Goal: Find specific page/section: Find specific page/section

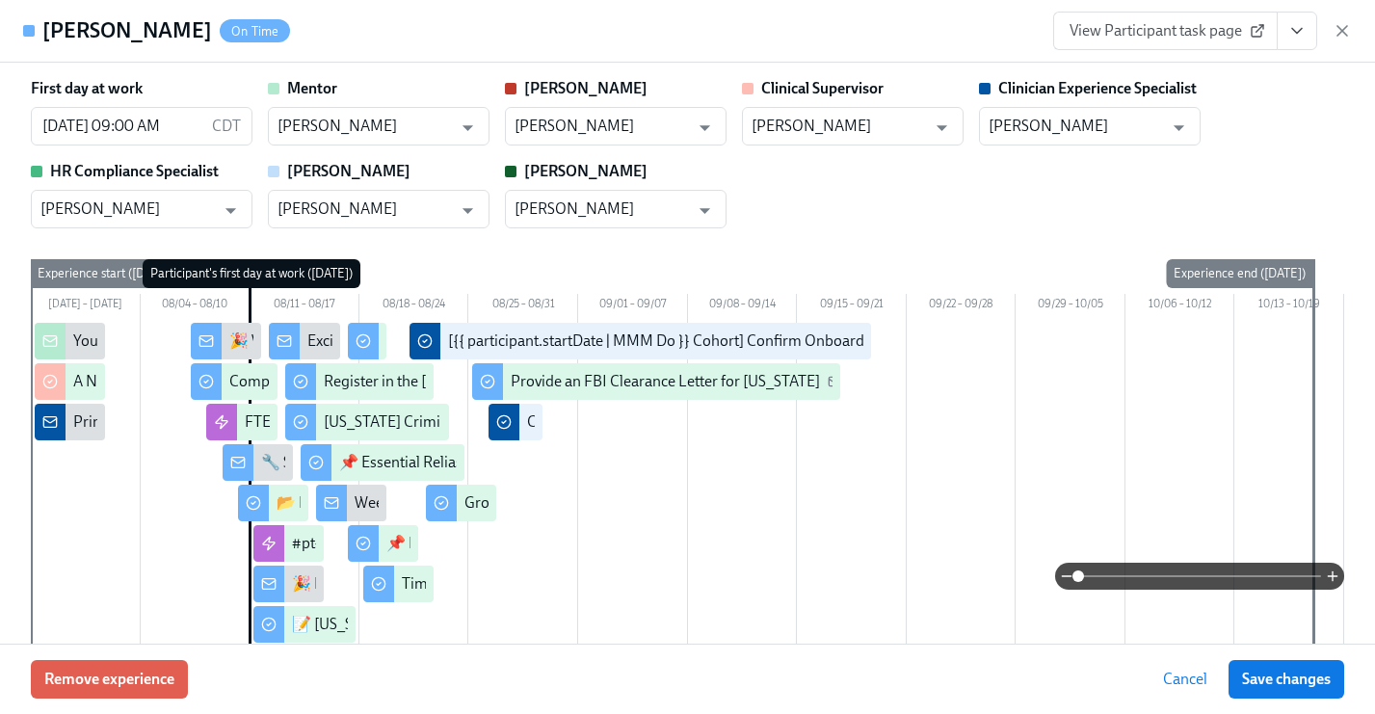
scroll to position [1830, 0]
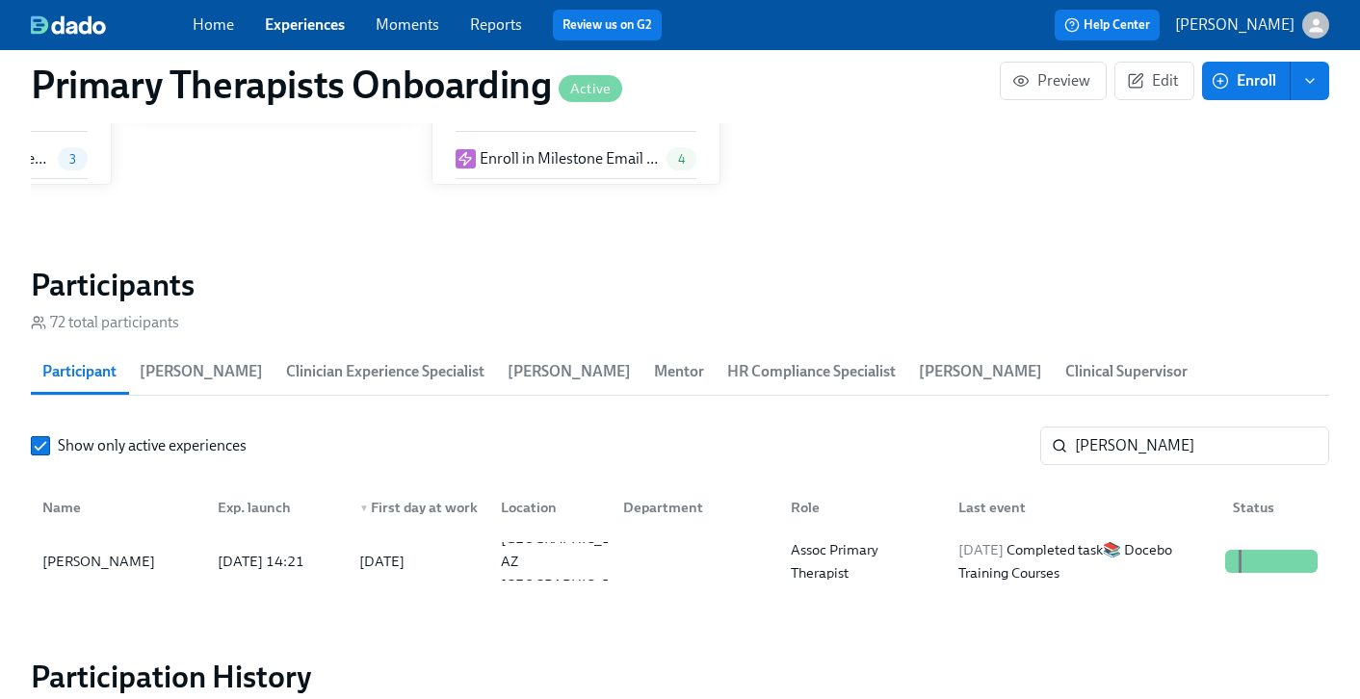
scroll to position [0, 21809]
click at [278, 39] on div "Home Experiences Moments Reports Review us on G2" at bounding box center [477, 25] width 568 height 31
click at [305, 29] on link "Experiences" at bounding box center [305, 24] width 80 height 18
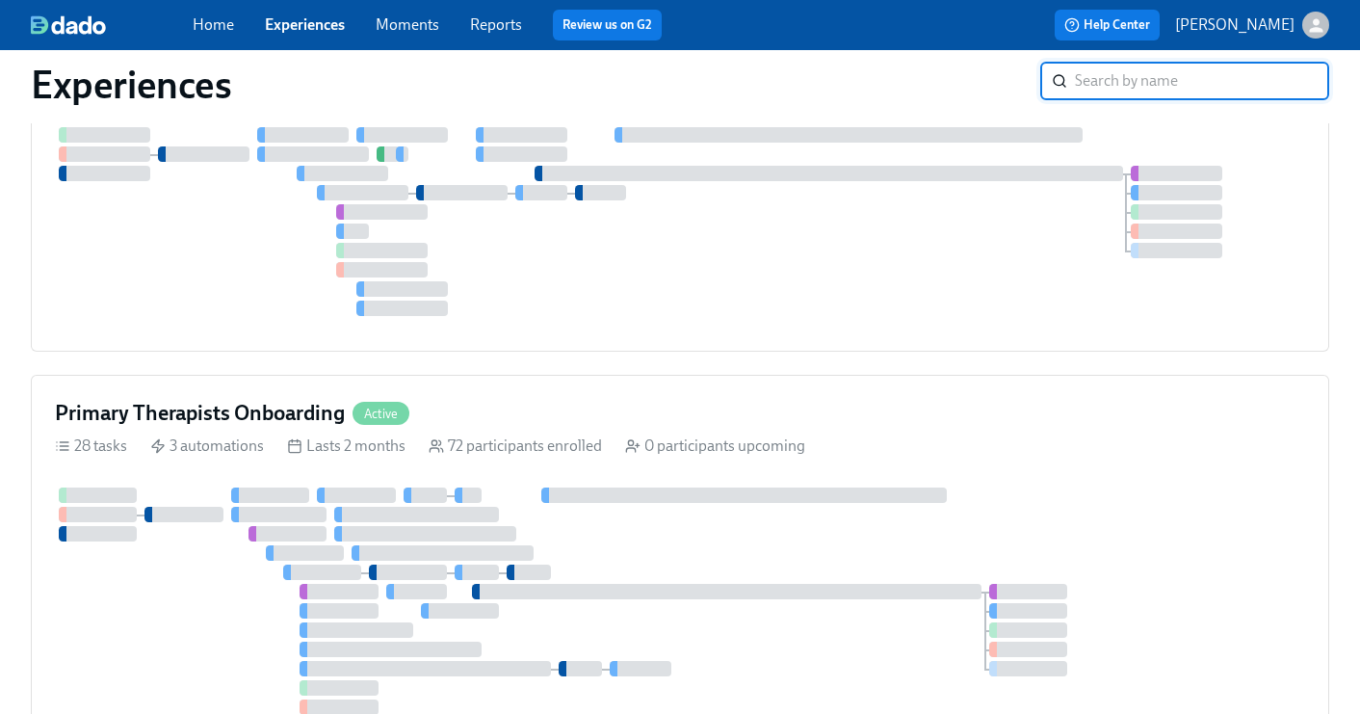
scroll to position [188, 0]
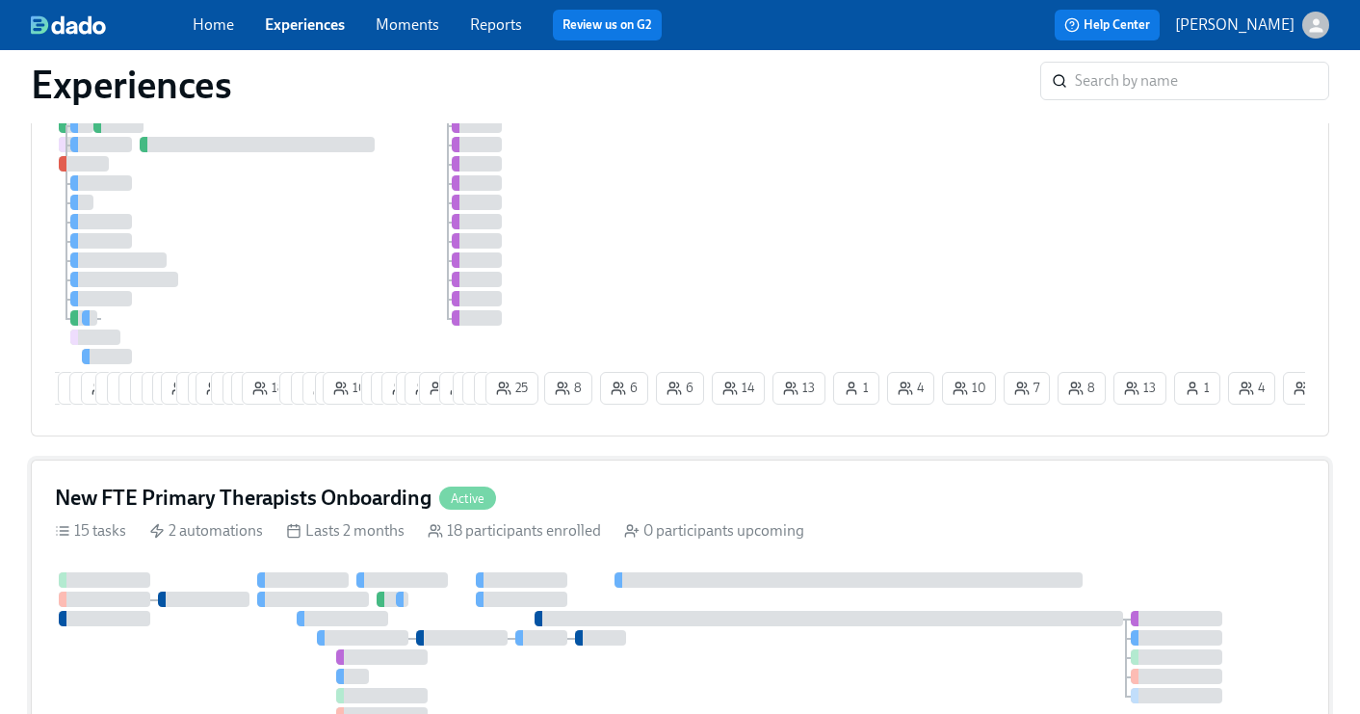
click at [570, 531] on div "18 participants enrolled" at bounding box center [514, 530] width 173 height 21
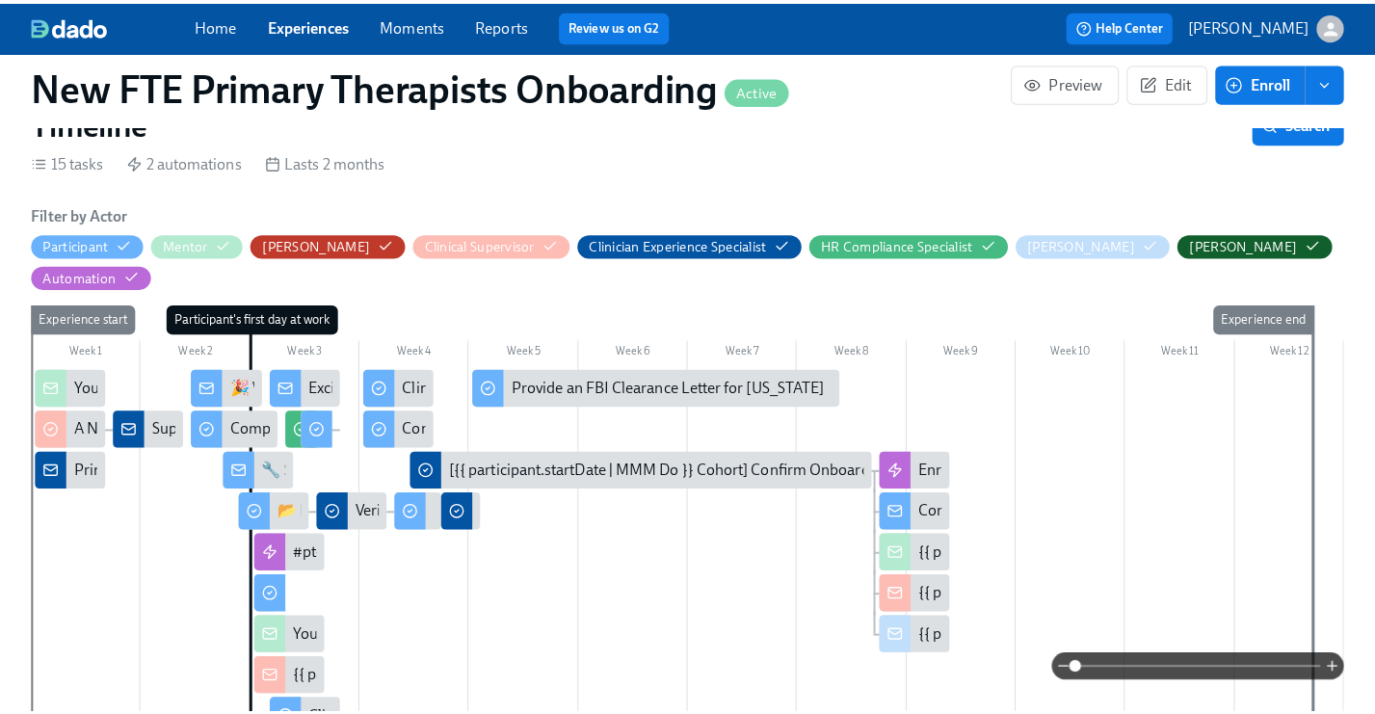
scroll to position [308, 0]
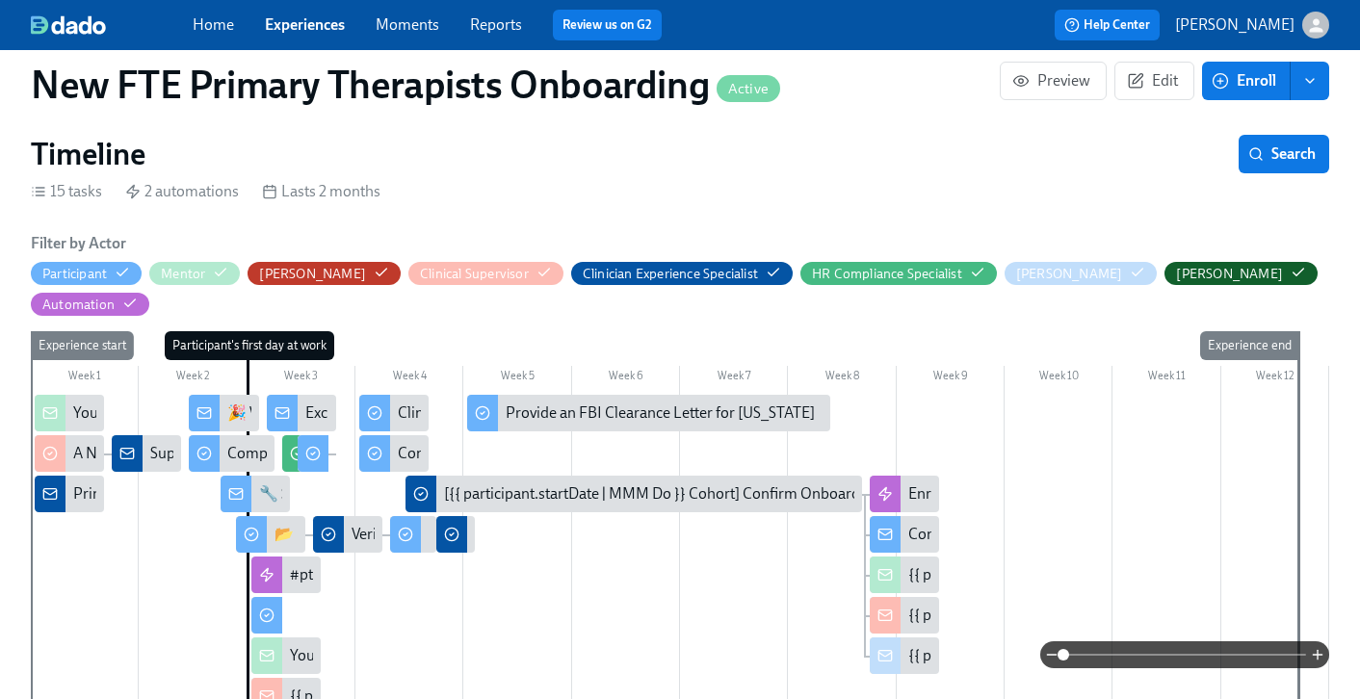
click at [269, 476] on div "🔧 Set Up Core Applications" at bounding box center [255, 494] width 69 height 37
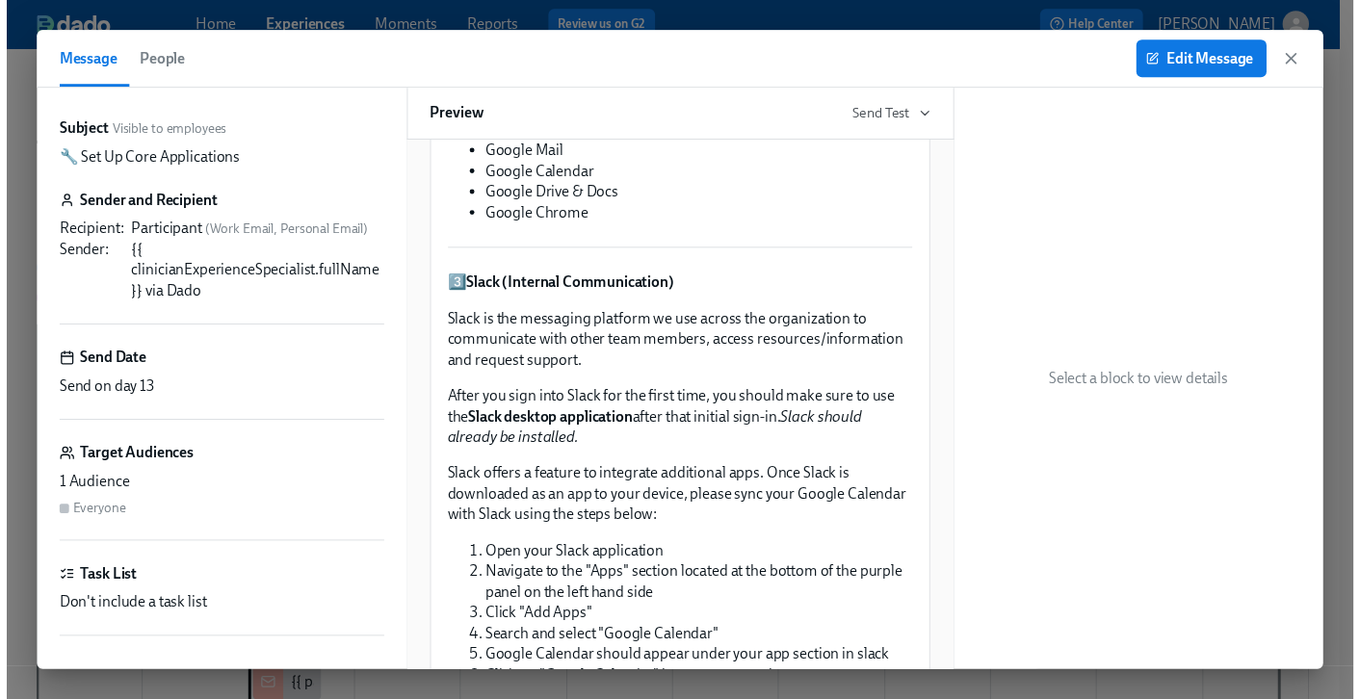
scroll to position [526, 0]
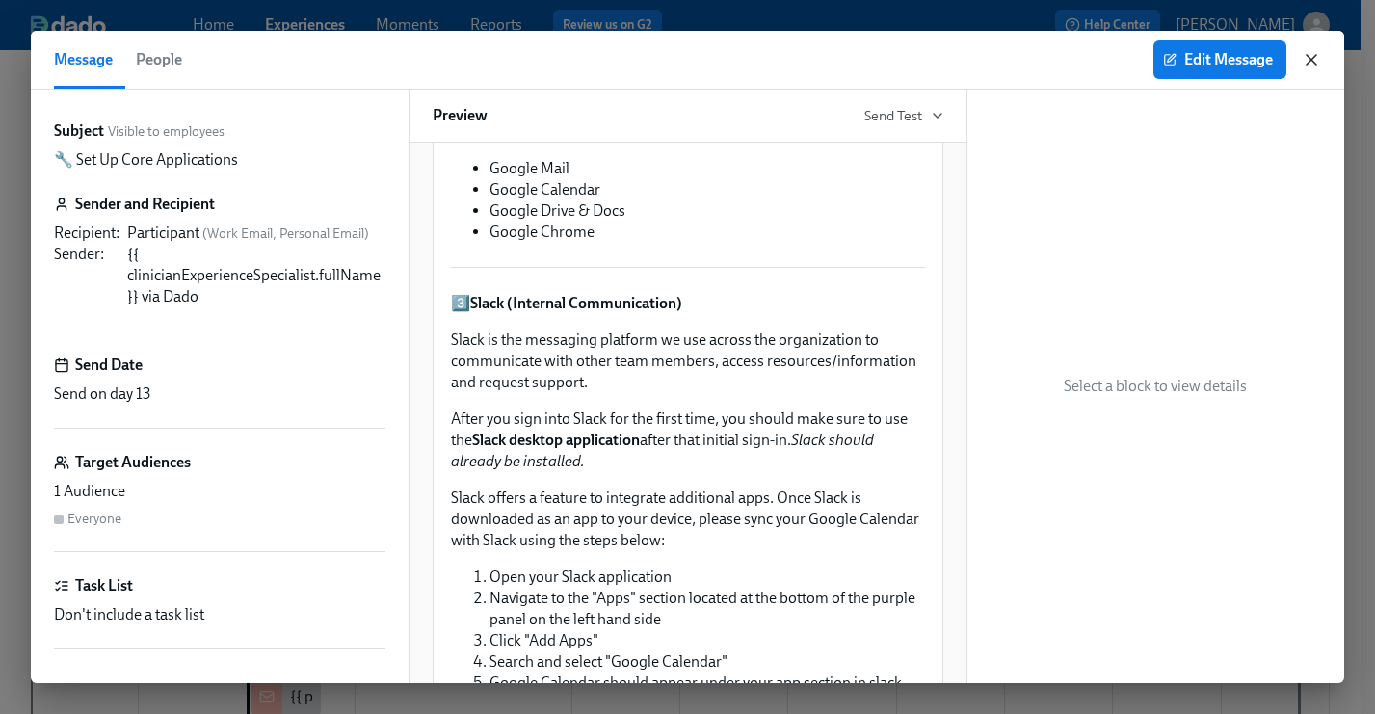
click at [1315, 56] on icon "button" at bounding box center [1311, 60] width 10 height 10
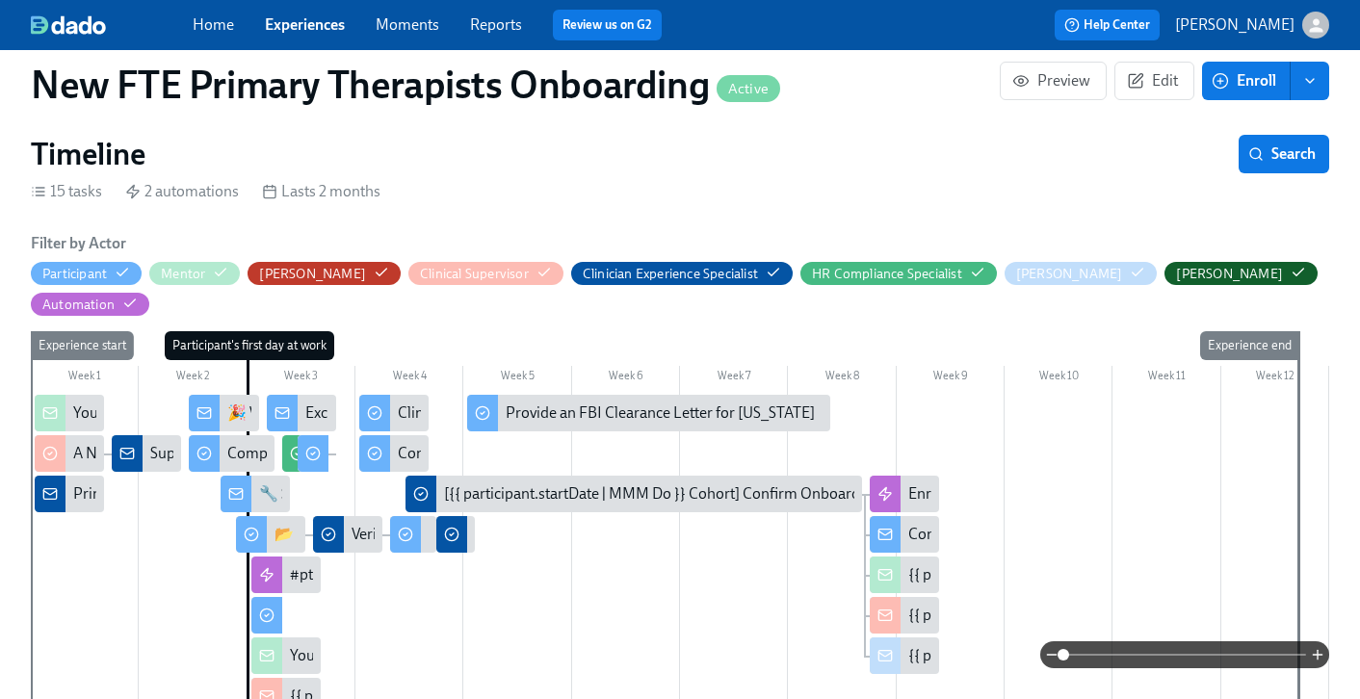
click at [306, 19] on link "Experiences" at bounding box center [305, 24] width 80 height 18
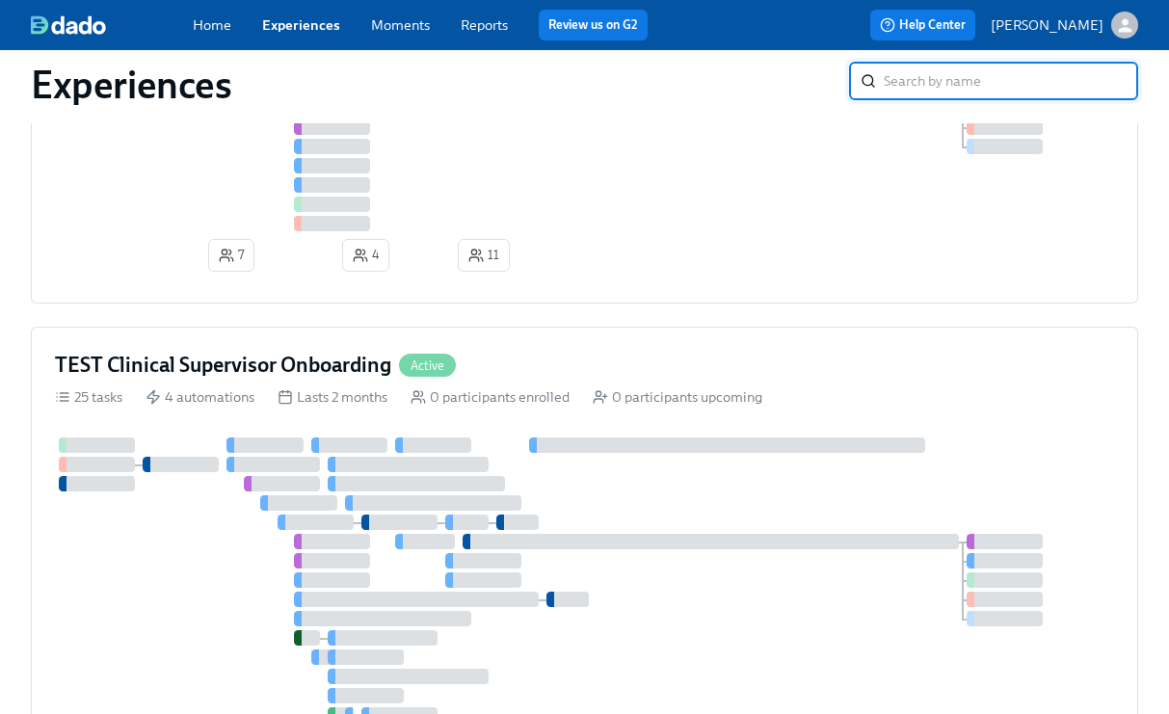
scroll to position [2804, 0]
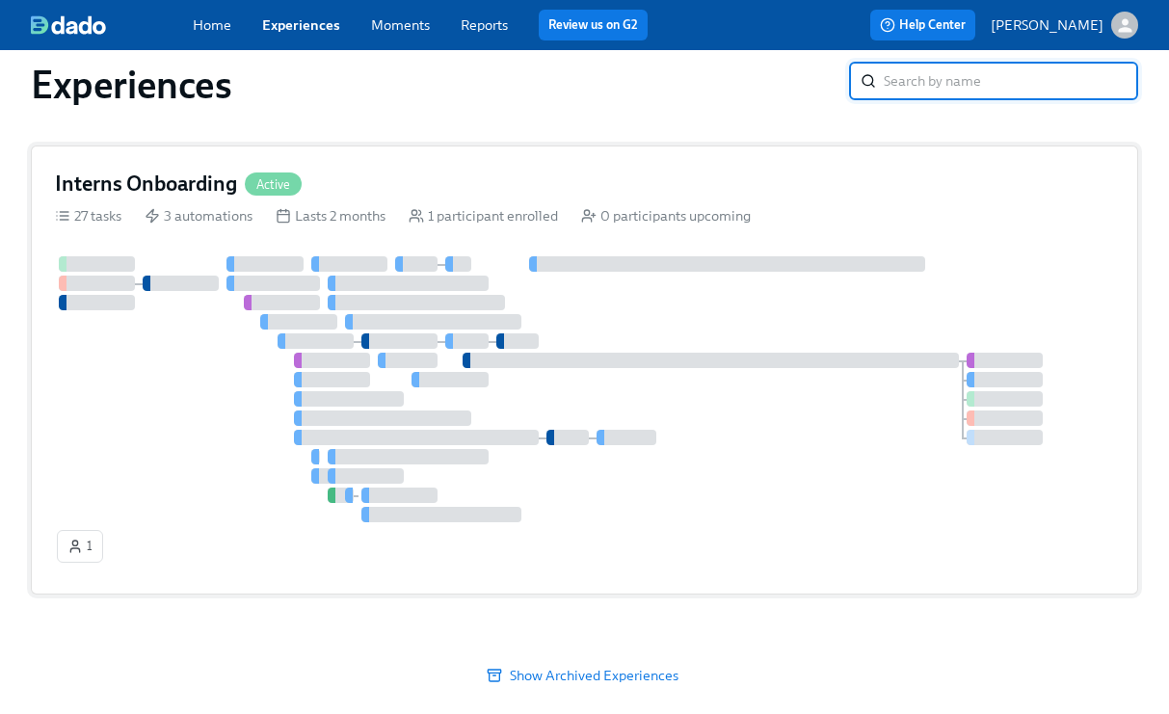
click at [461, 188] on div "Interns Onboarding Active" at bounding box center [584, 184] width 1059 height 29
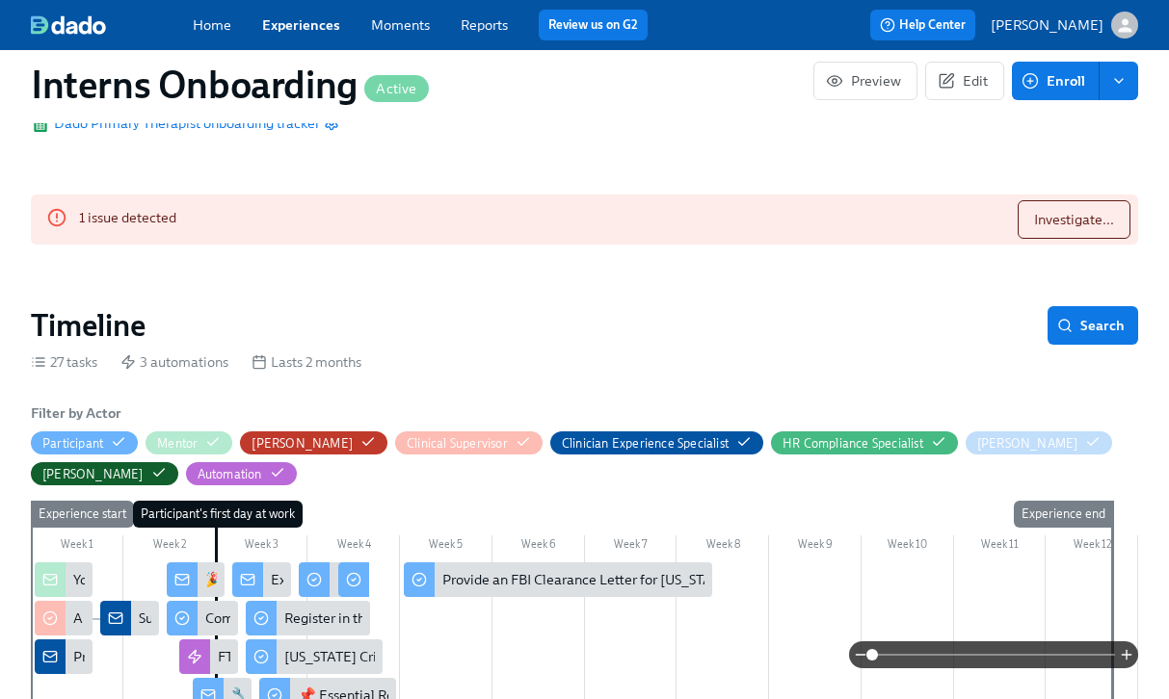
scroll to position [185, 0]
